Goal: Information Seeking & Learning: Find specific page/section

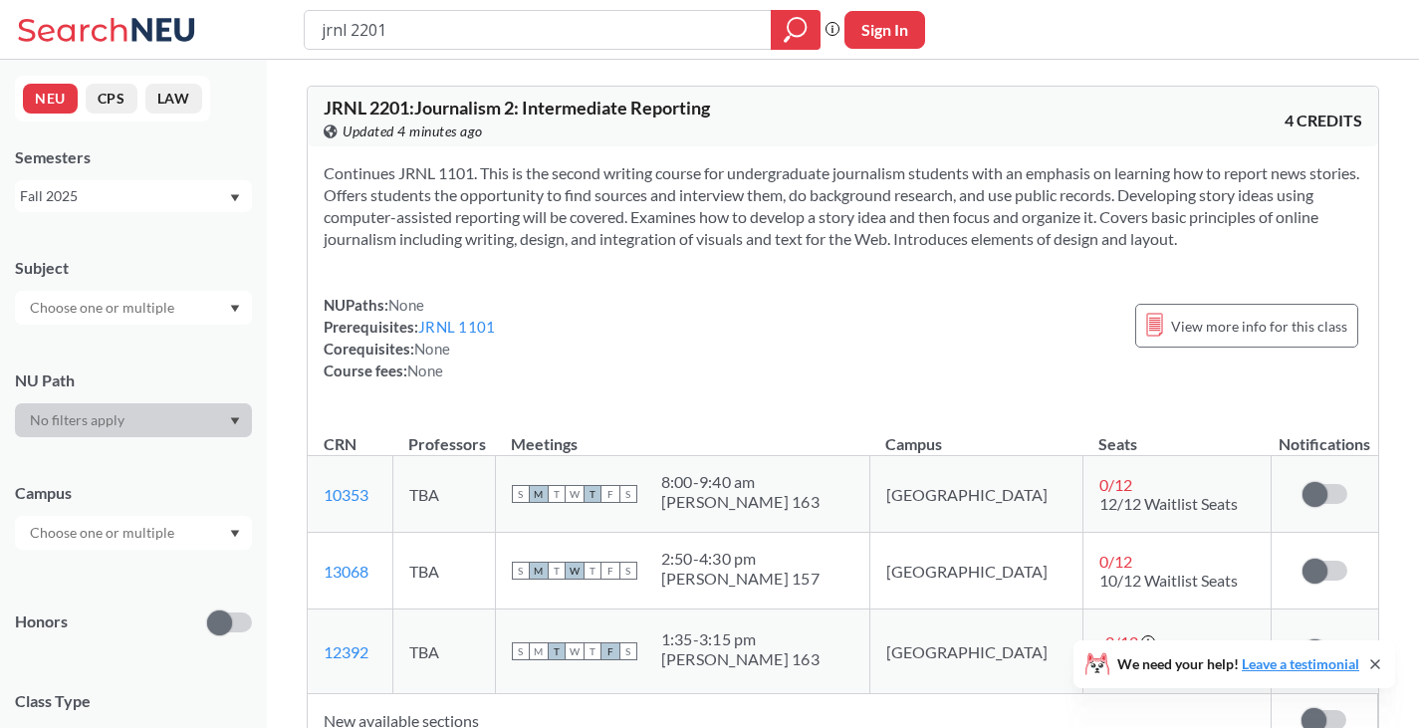
drag, startPoint x: 503, startPoint y: 40, endPoint x: 278, endPoint y: 32, distance: 225.2
click at [278, 32] on div "jrnl 2201 Phrase search guarantees the exact search appears in the results. Ex.…" at bounding box center [709, 30] width 1419 height 60
type input "p"
click at [216, 316] on div at bounding box center [133, 308] width 237 height 34
click at [189, 312] on div at bounding box center [133, 308] width 237 height 34
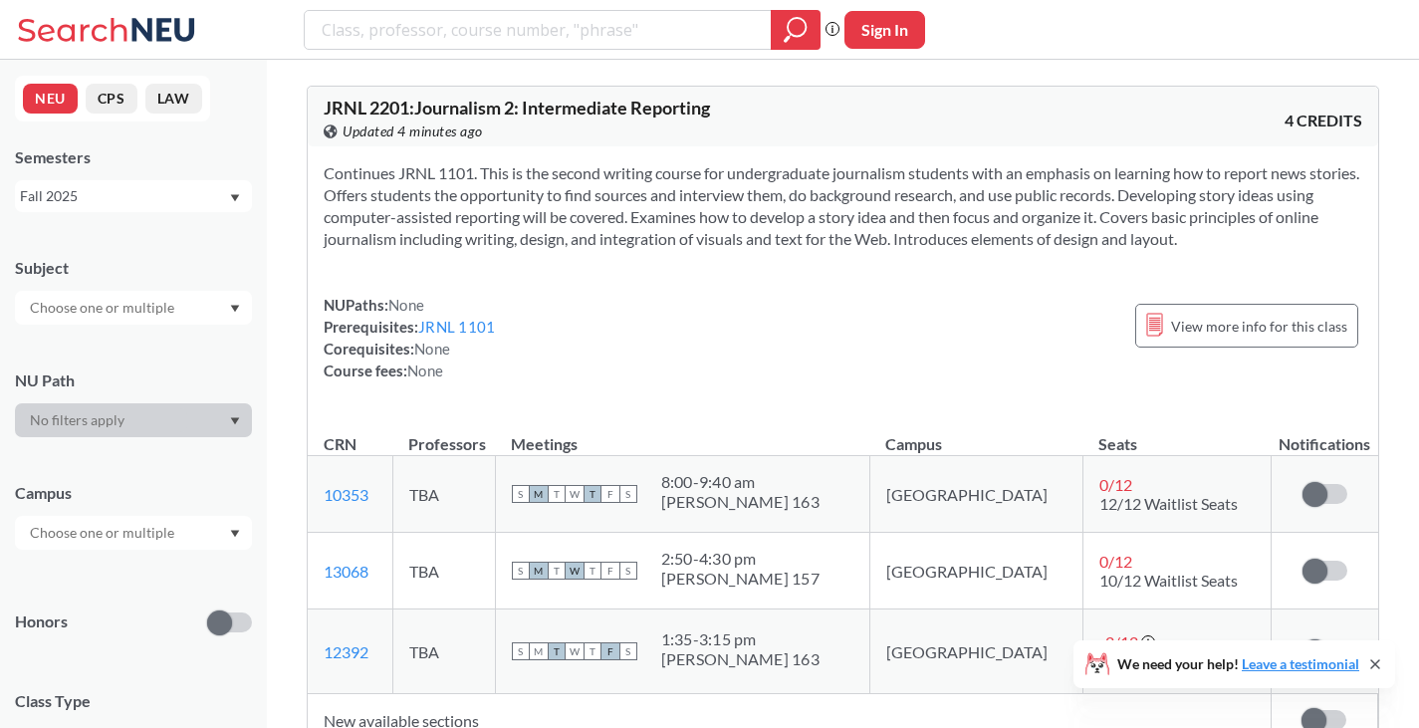
click at [158, 305] on input "text" at bounding box center [103, 308] width 167 height 24
type input "p"
click at [129, 303] on input "text" at bounding box center [103, 308] width 167 height 24
drag, startPoint x: 411, startPoint y: 37, endPoint x: 295, endPoint y: 21, distance: 117.6
click at [295, 21] on div "jrnl 2201 Phrase search guarantees the exact search appears in the results. Ex.…" at bounding box center [709, 30] width 1419 height 60
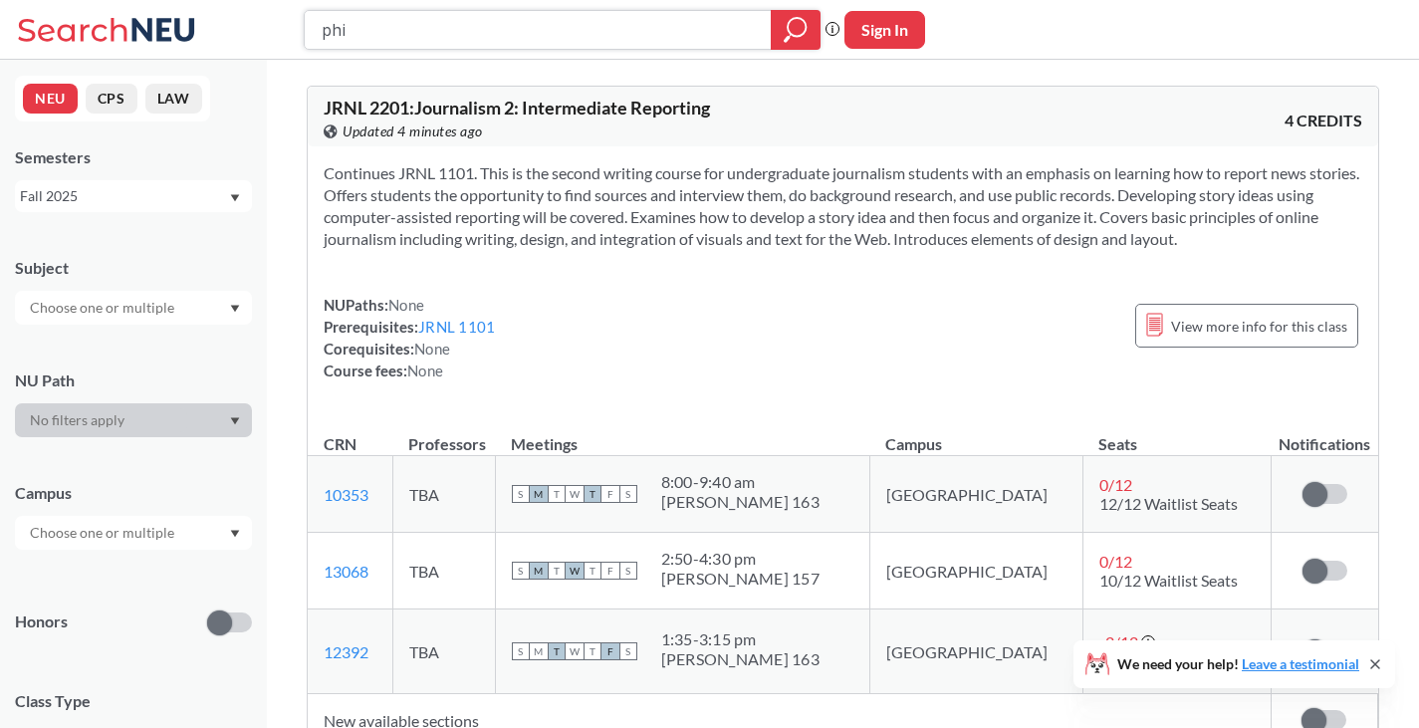
type input "phil"
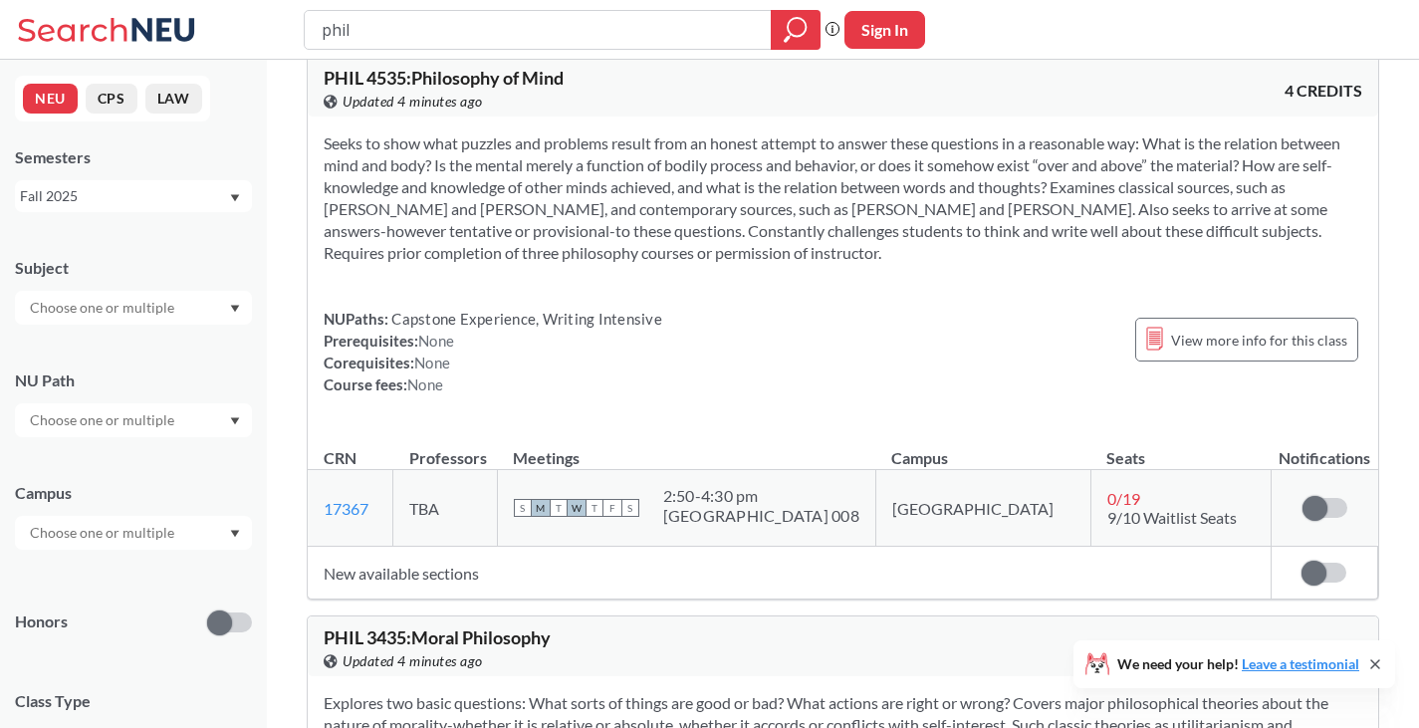
scroll to position [61, 0]
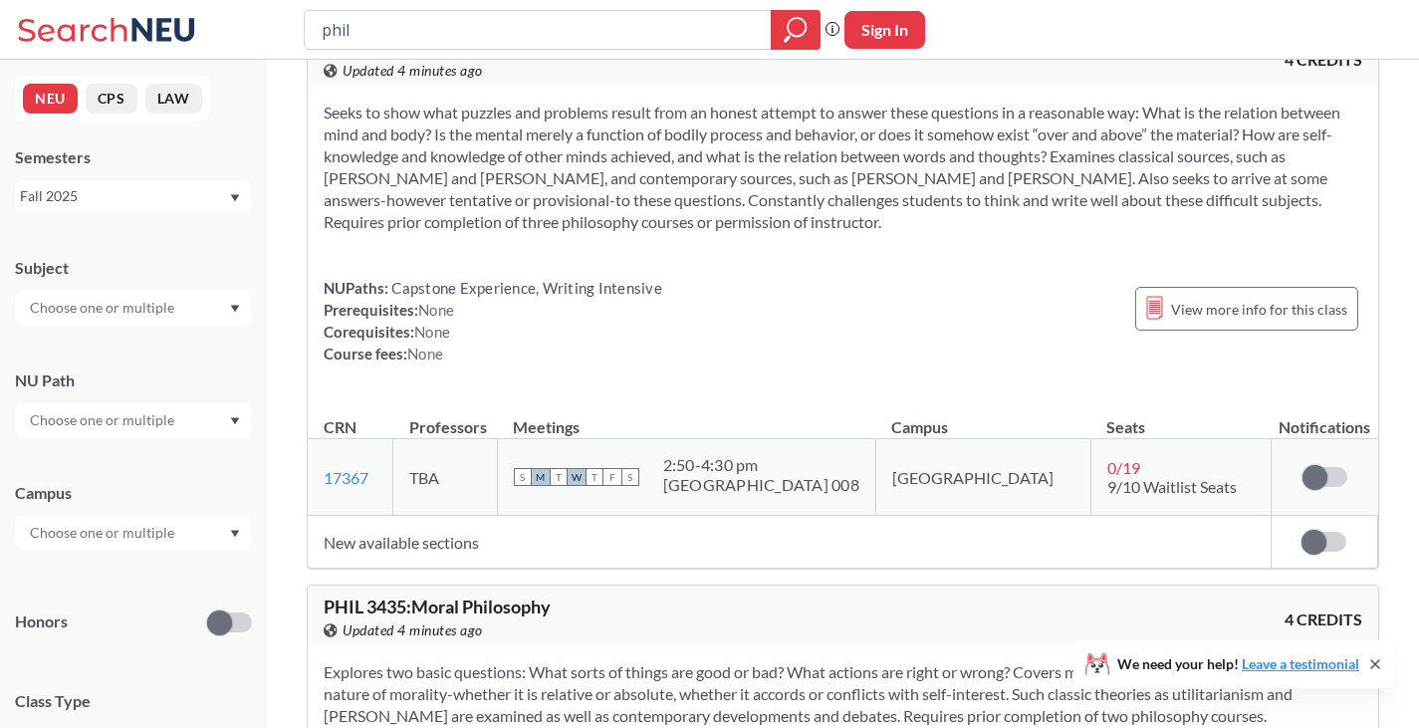
click at [236, 240] on div "Subject" at bounding box center [133, 281] width 237 height 88
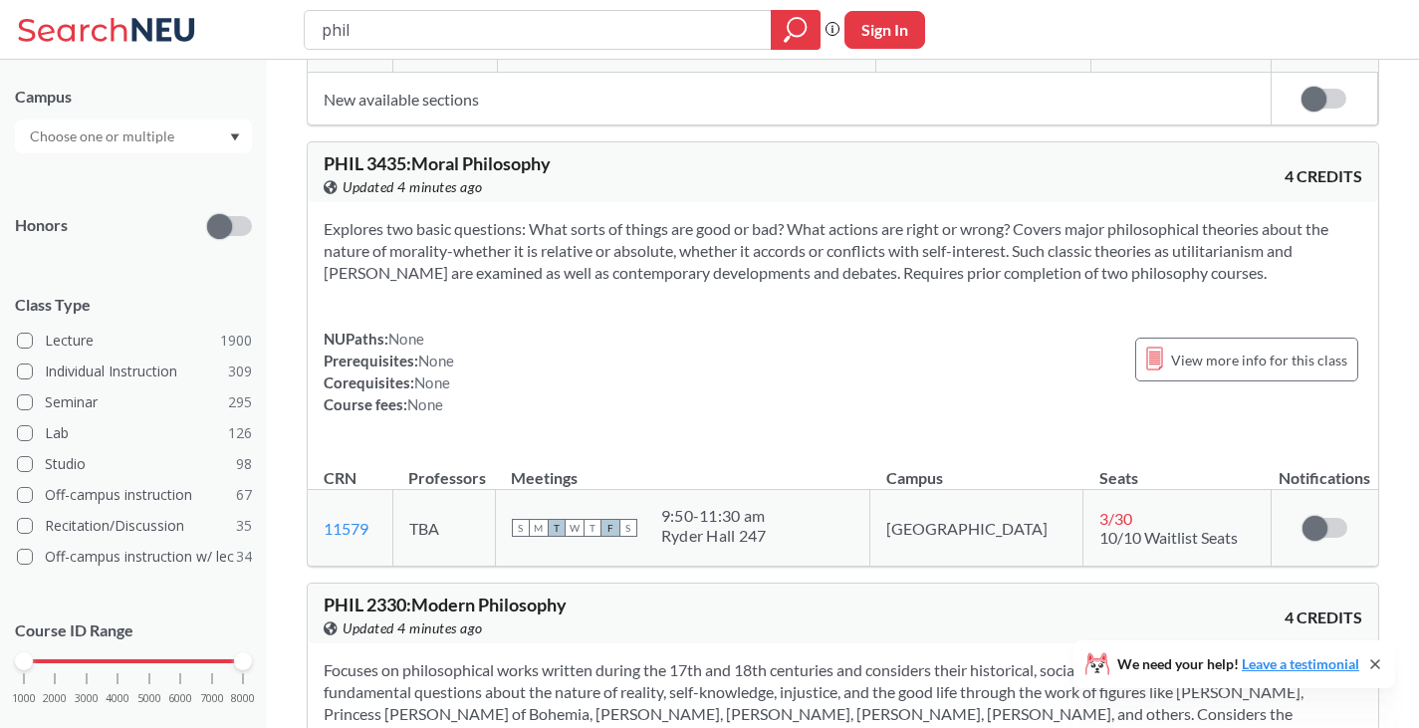
scroll to position [500, 0]
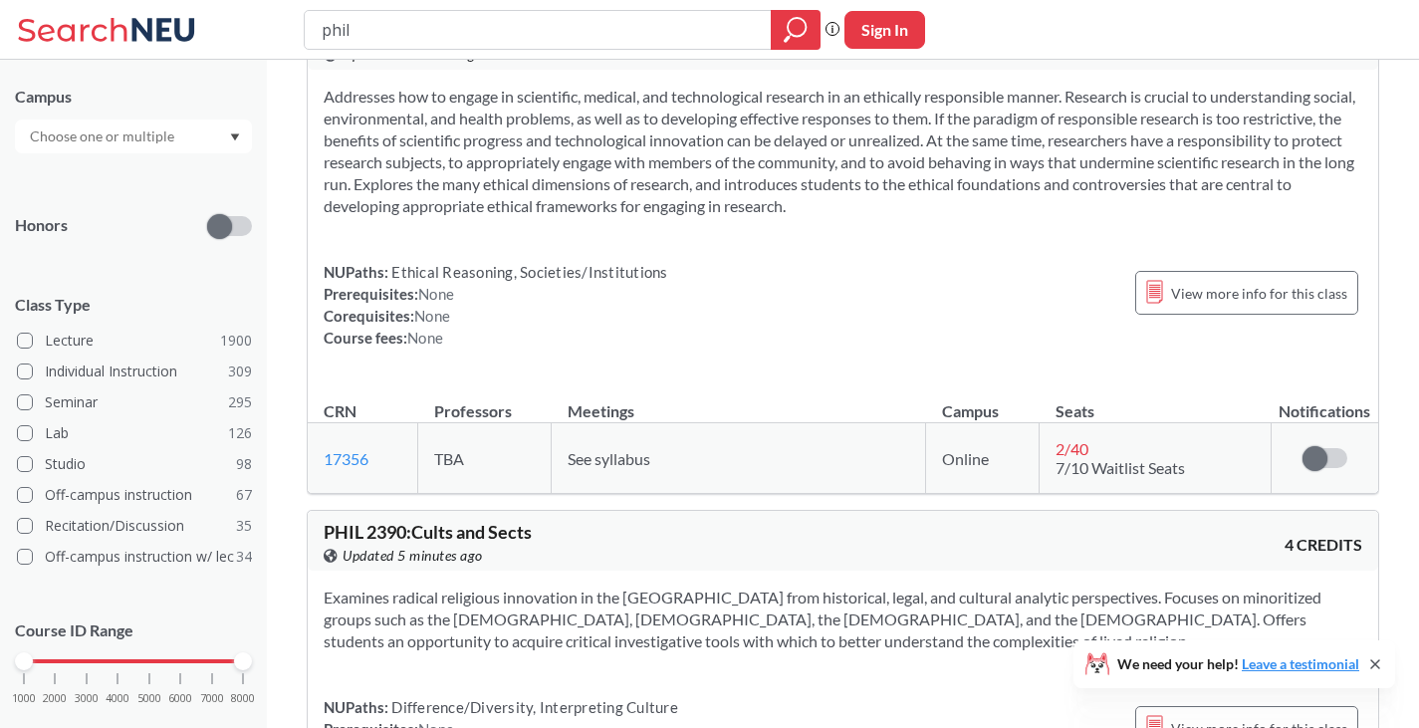
scroll to position [9105, 0]
